Goal: Use online tool/utility

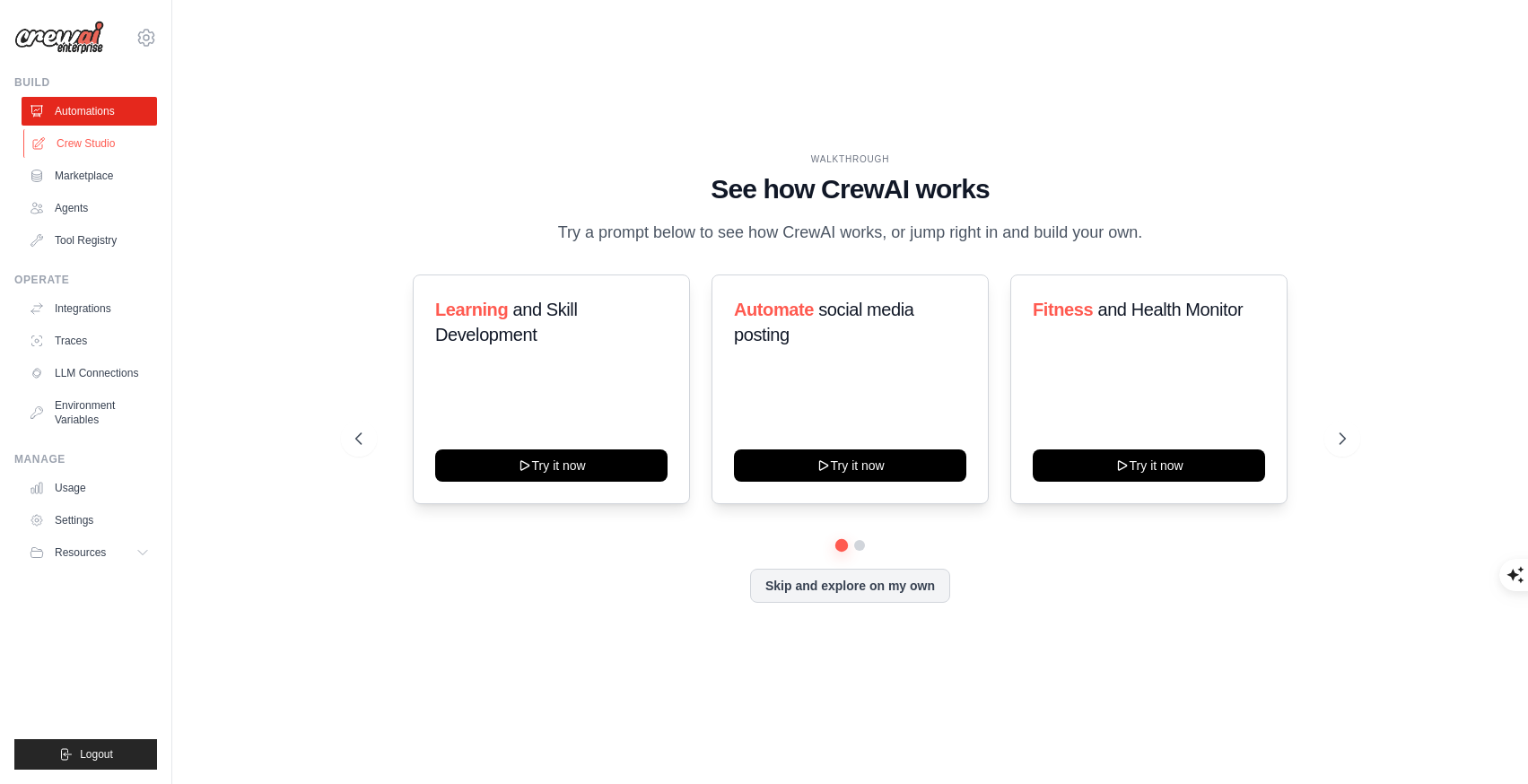
click at [95, 141] on link "Crew Studio" at bounding box center [91, 143] width 136 height 29
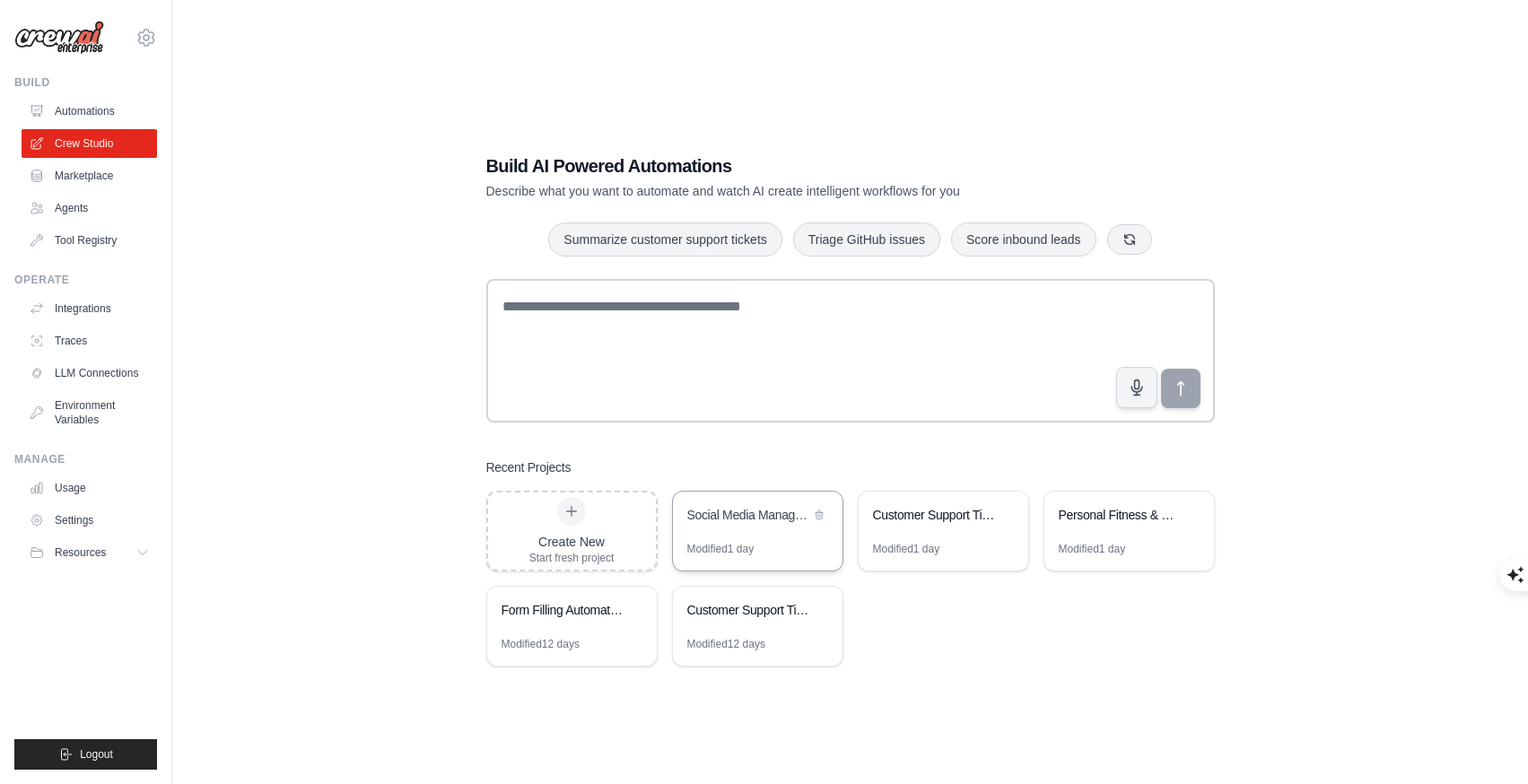
click at [750, 538] on div "Social Media Management & Analytics Crew" at bounding box center [757, 516] width 169 height 50
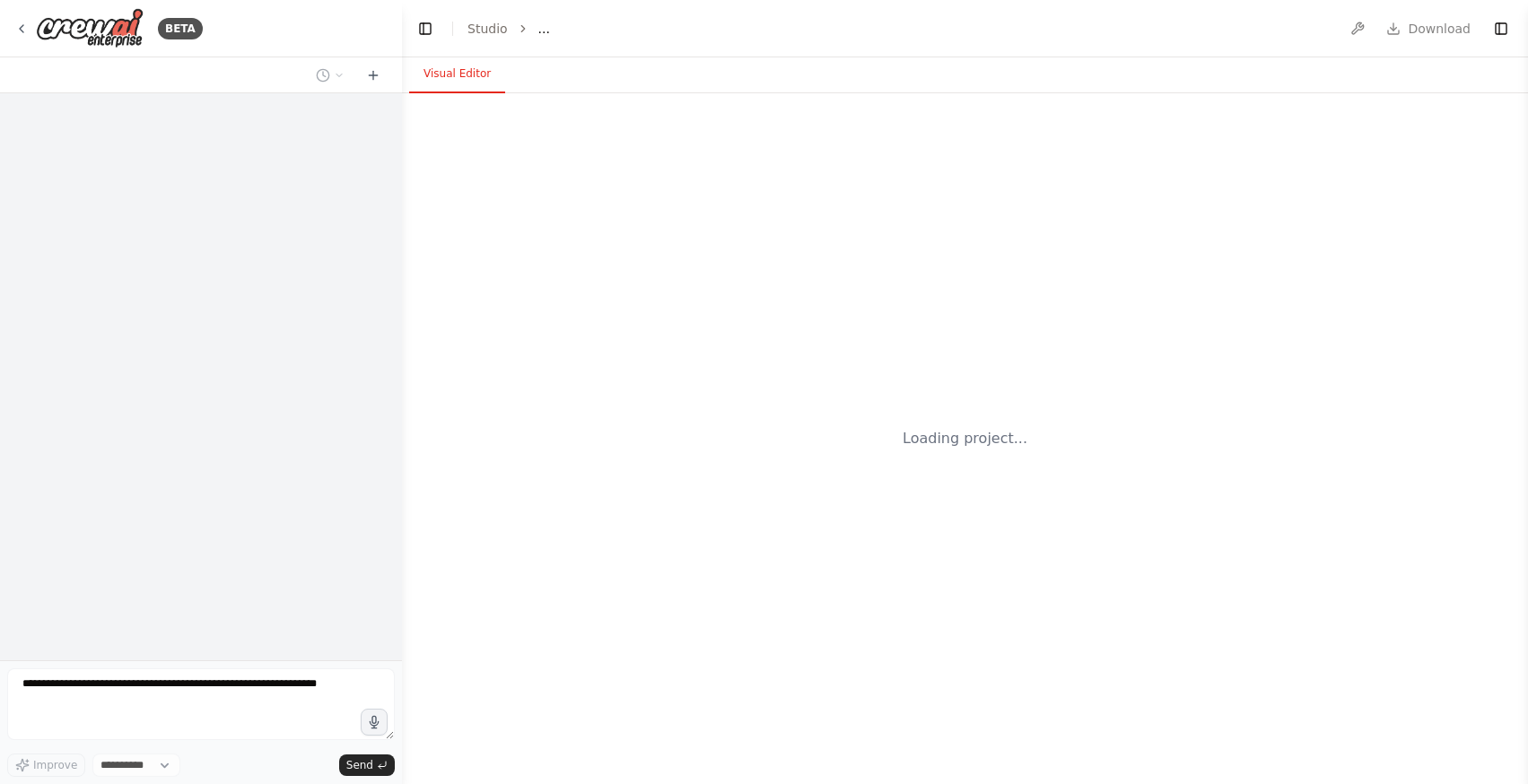
select select "****"
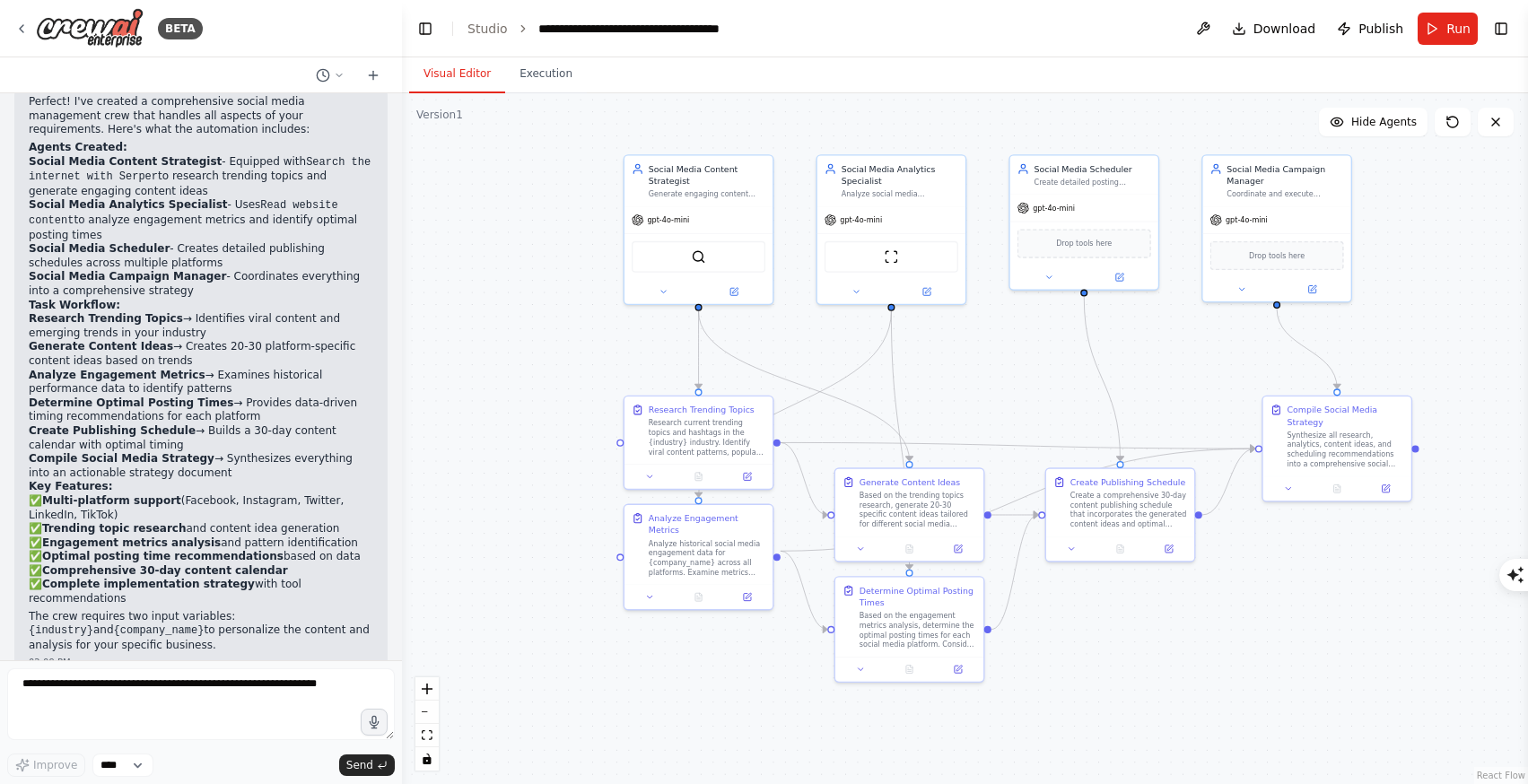
drag, startPoint x: 1000, startPoint y: 375, endPoint x: 839, endPoint y: 444, distance: 175.2
click at [839, 444] on div ".deletable-edge-delete-btn { width: 20px; height: 20px; border: 0px solid #ffff…" at bounding box center [964, 438] width 1126 height 690
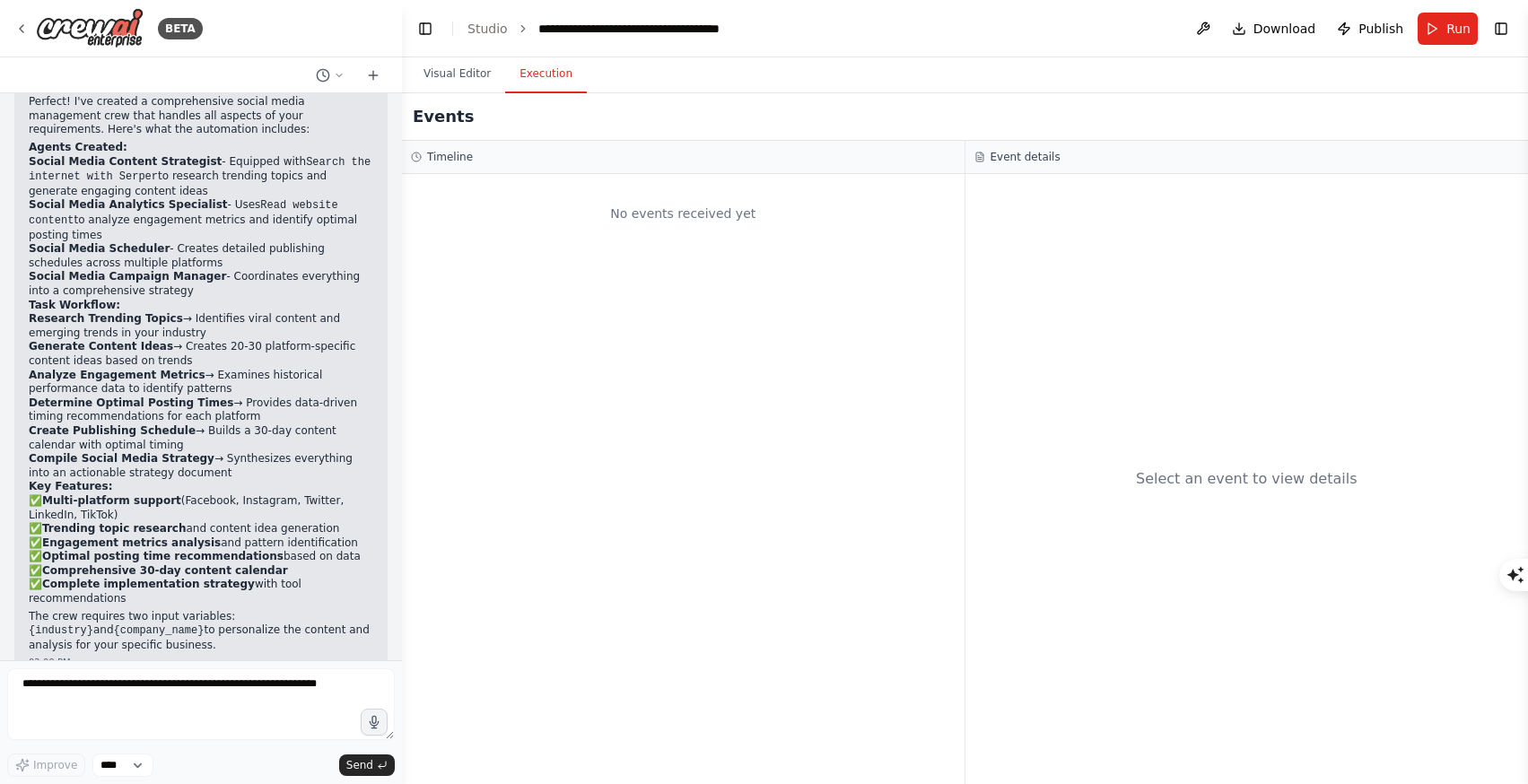
click at [551, 78] on button "Execution" at bounding box center [546, 74] width 82 height 38
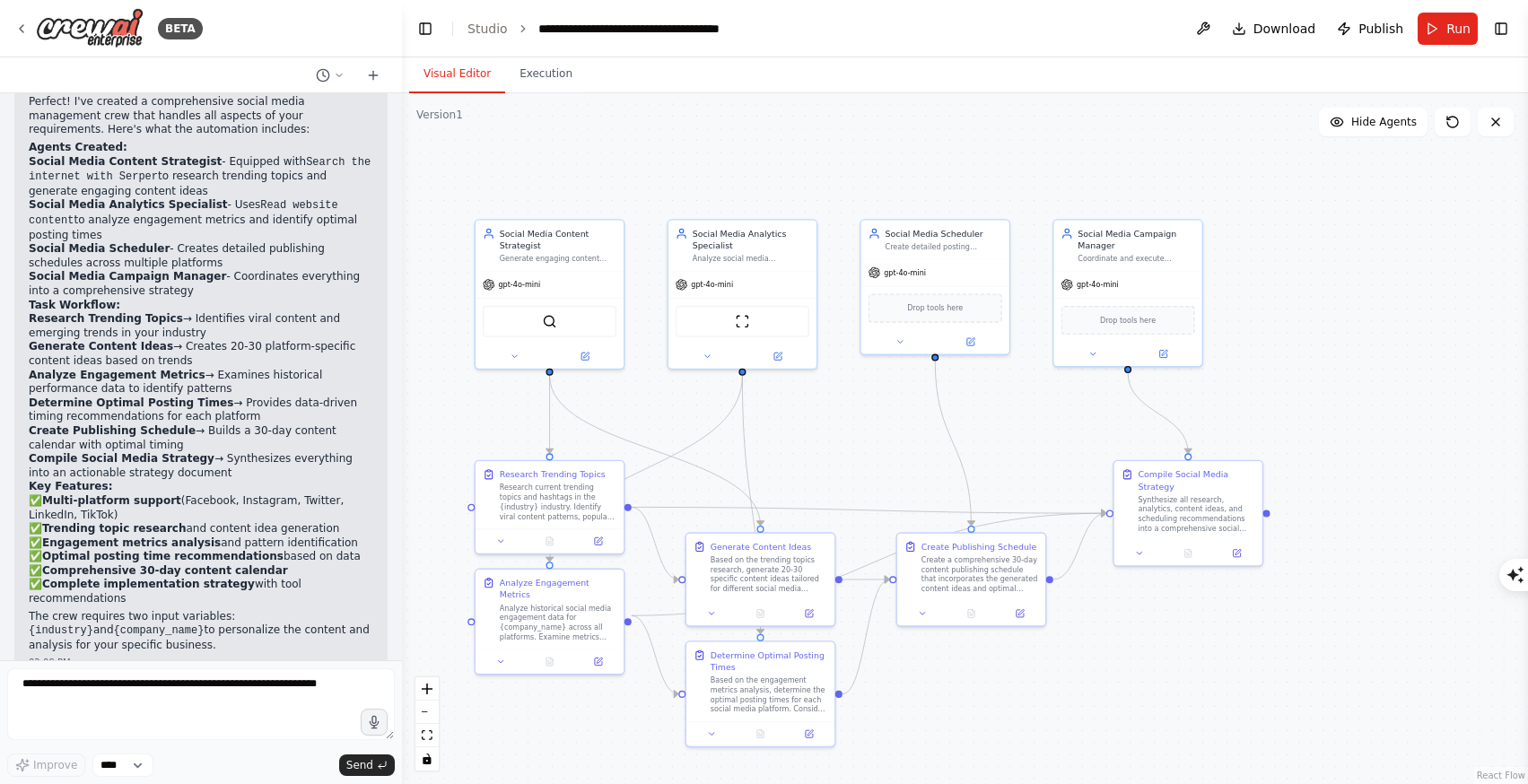
click at [470, 70] on button "Visual Editor" at bounding box center [456, 74] width 96 height 38
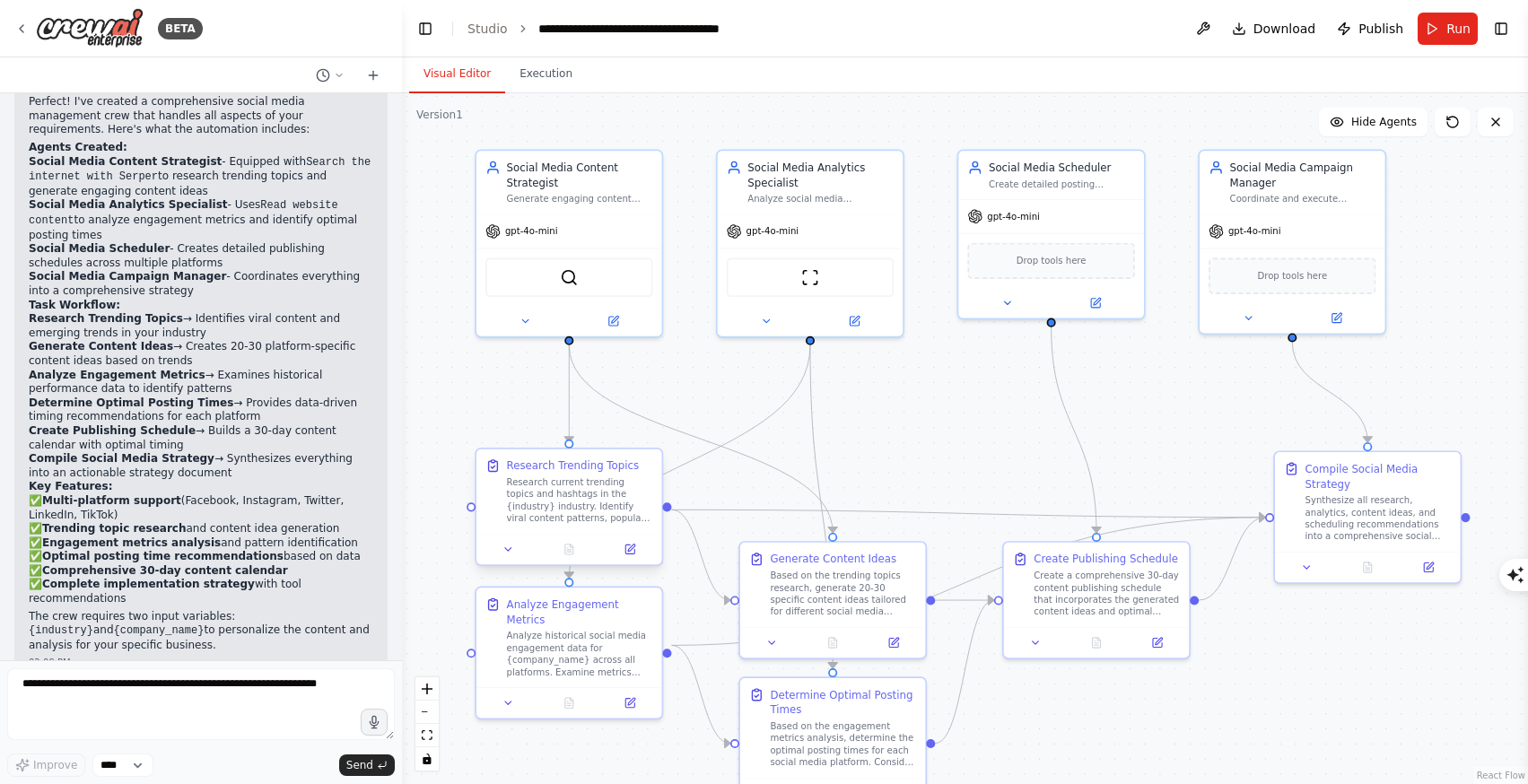
click at [603, 470] on div "Research Trending Topics" at bounding box center [573, 465] width 132 height 15
click at [567, 195] on div "Generate engaging content ideas based on trending topics in {industry} and crea…" at bounding box center [579, 196] width 146 height 12
click at [940, 398] on div ".deletable-edge-delete-btn { width: 20px; height: 20px; border: 0px solid #ffff…" at bounding box center [964, 438] width 1126 height 690
